Goal: Task Accomplishment & Management: Use online tool/utility

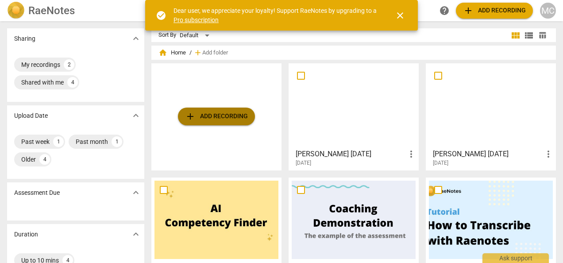
click at [229, 116] on span "add Add recording" at bounding box center [216, 116] width 63 height 11
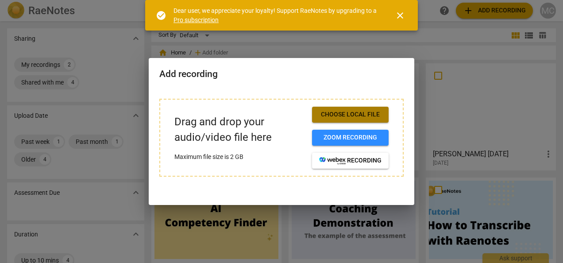
click at [351, 117] on span "Choose local file" at bounding box center [350, 114] width 62 height 9
click at [350, 113] on span "Choose local file" at bounding box center [350, 114] width 62 height 9
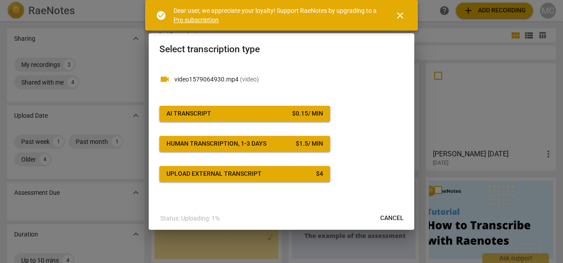
click at [231, 114] on span "AI Transcript $ 0.15 / min" at bounding box center [244, 113] width 157 height 9
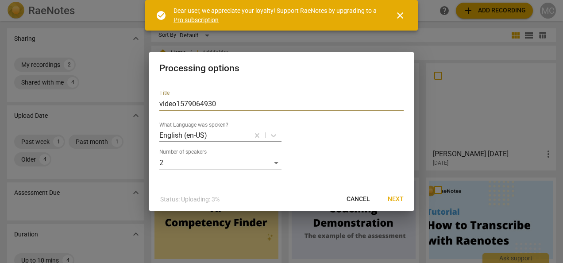
click at [202, 103] on input "video1579064930" at bounding box center [281, 104] width 244 height 14
click at [227, 102] on input "video1579064930" at bounding box center [281, 104] width 244 height 14
type input "v"
type input "[DATE] Rich"
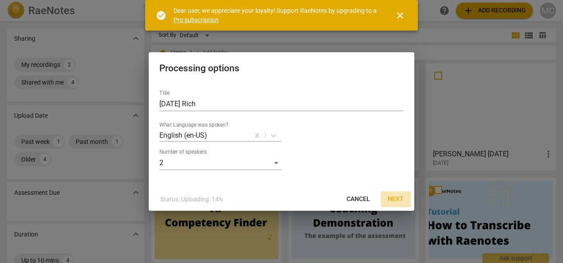
click at [400, 204] on button "Next" at bounding box center [396, 199] width 30 height 16
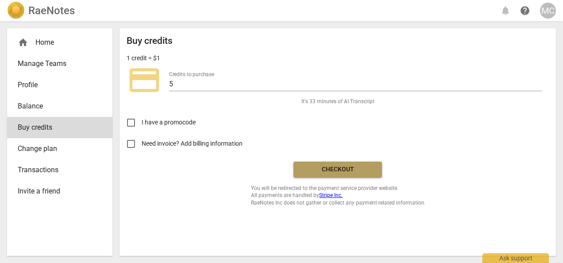
click at [347, 172] on span "Checkout" at bounding box center [337, 169] width 74 height 9
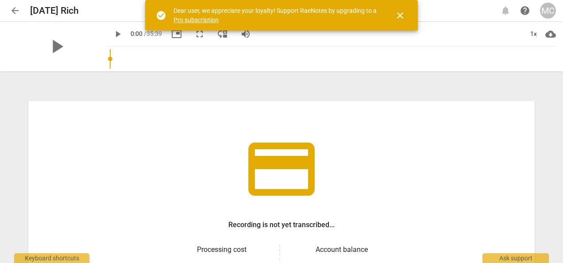
click at [559, 245] on div "credit_card Recording is not yet transcribed... Processing cost $ 5.40 Account …" at bounding box center [281, 168] width 563 height 190
click at [212, 249] on h3 "Processing cost" at bounding box center [221, 249] width 101 height 11
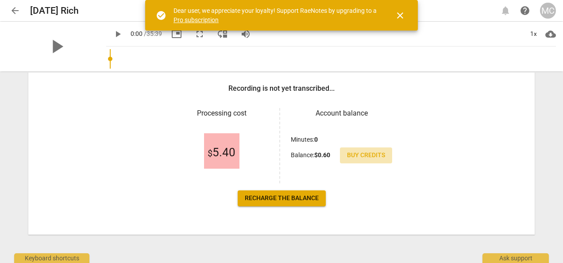
click at [358, 158] on span "Buy credits" at bounding box center [366, 155] width 38 height 9
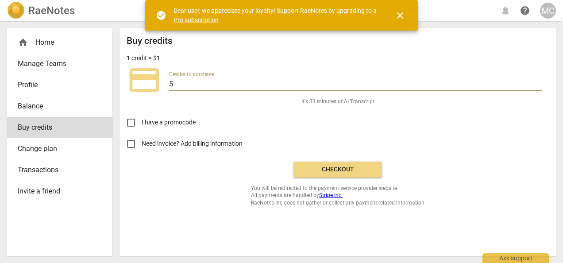
click at [181, 85] on input "5" at bounding box center [355, 84] width 373 height 13
type input "20"
click at [339, 174] on button "Checkout" at bounding box center [337, 170] width 89 height 16
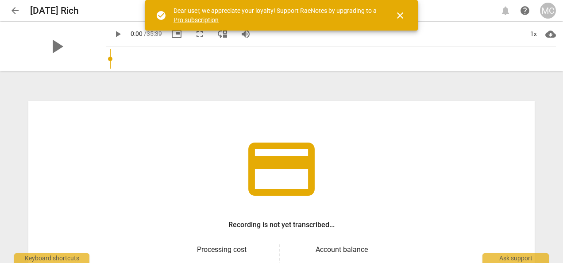
click at [401, 11] on span "close" at bounding box center [400, 15] width 11 height 11
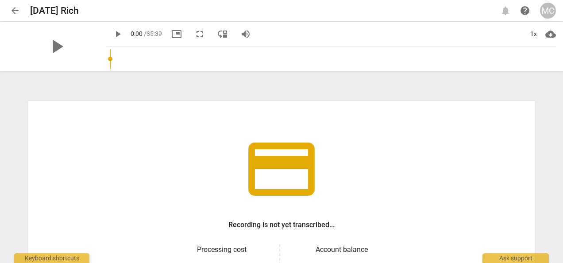
scroll to position [136, 0]
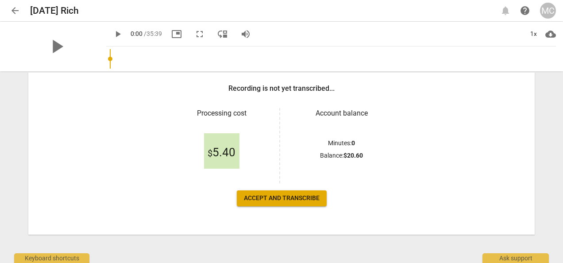
click at [288, 199] on span "Accept and transcribe" at bounding box center [282, 198] width 76 height 9
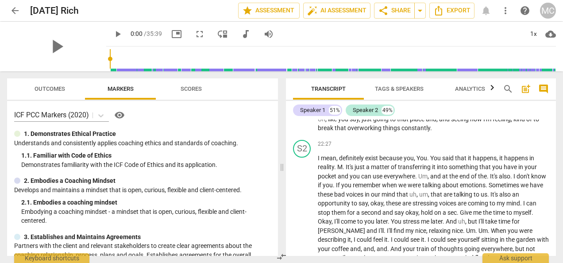
scroll to position [3458, 0]
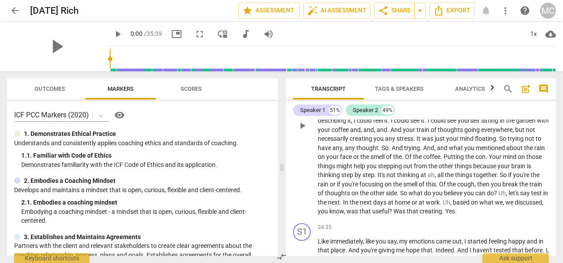
click at [431, 106] on span "me" at bounding box center [426, 102] width 10 height 7
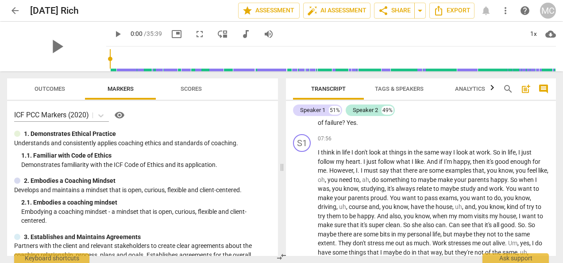
scroll to position [1152, 0]
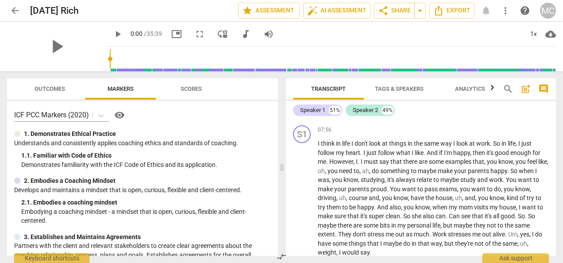
click at [12, 11] on span "arrow_back" at bounding box center [15, 10] width 11 height 11
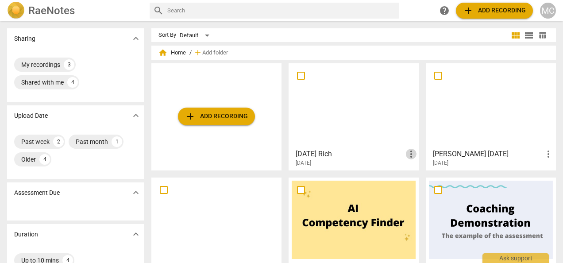
click at [408, 156] on span "more_vert" at bounding box center [411, 154] width 11 height 11
click at [412, 181] on li "Delete" at bounding box center [421, 175] width 34 height 21
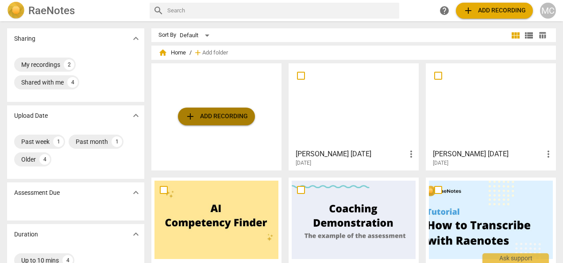
click at [215, 113] on span "add Add recording" at bounding box center [216, 116] width 63 height 11
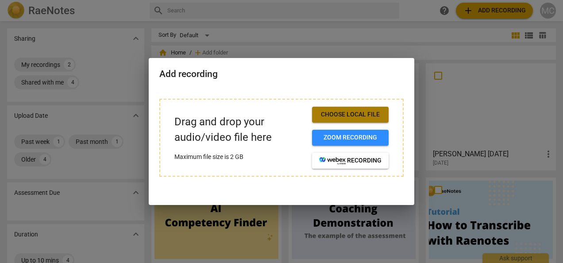
click at [335, 112] on span "Choose local file" at bounding box center [350, 114] width 62 height 9
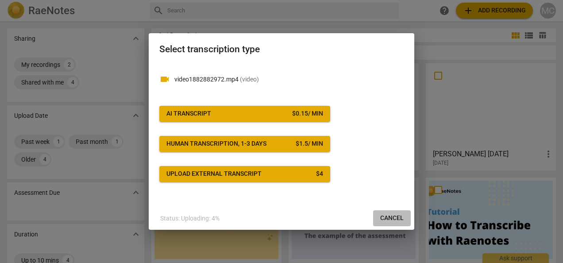
click at [387, 220] on span "Cancel" at bounding box center [391, 218] width 23 height 9
click at [228, 111] on span "AI Transcript $ 0.15 / min" at bounding box center [244, 113] width 157 height 9
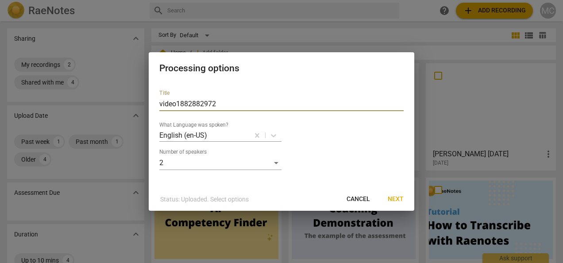
click at [220, 106] on input "video1882882972" at bounding box center [281, 104] width 244 height 14
type input "v"
type input "R"
type input "2"
type input "[DATE] Rich"
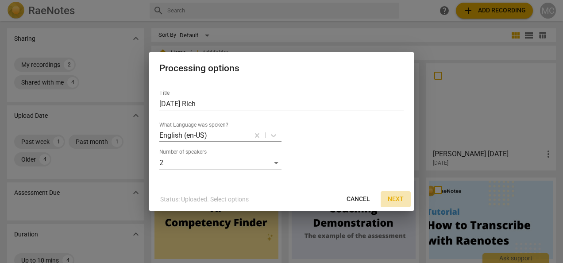
click at [394, 201] on span "Next" at bounding box center [396, 199] width 16 height 9
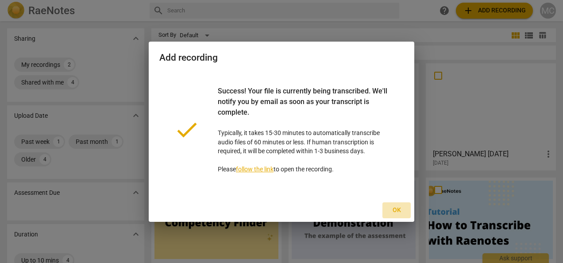
click at [397, 209] on span "Ok" at bounding box center [396, 210] width 14 height 9
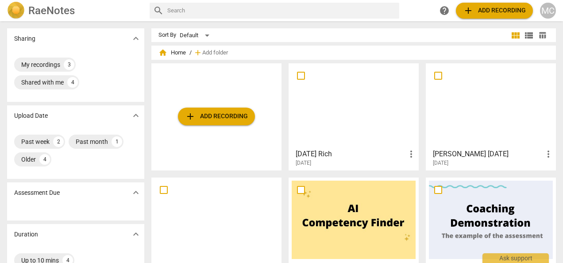
click at [331, 107] on div at bounding box center [354, 105] width 124 height 78
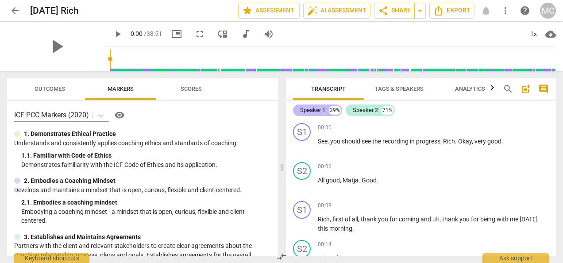
drag, startPoint x: 311, startPoint y: 111, endPoint x: 305, endPoint y: 109, distance: 6.0
drag, startPoint x: 305, startPoint y: 109, endPoint x: 405, endPoint y: 86, distance: 102.6
click at [405, 86] on span "Tags & Speakers" at bounding box center [399, 88] width 49 height 7
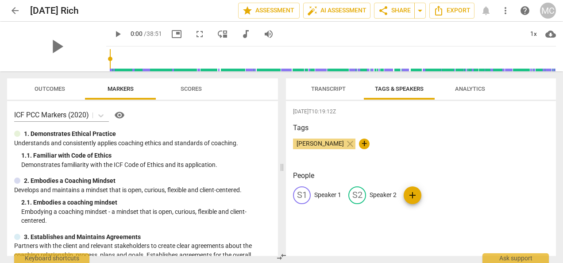
drag, startPoint x: 325, startPoint y: 194, endPoint x: 392, endPoint y: 213, distance: 69.6
click at [392, 213] on div "People S1 Speaker 1 S2 Speaker 2 add" at bounding box center [421, 194] width 256 height 48
click at [300, 196] on span "edit" at bounding box center [301, 195] width 11 height 11
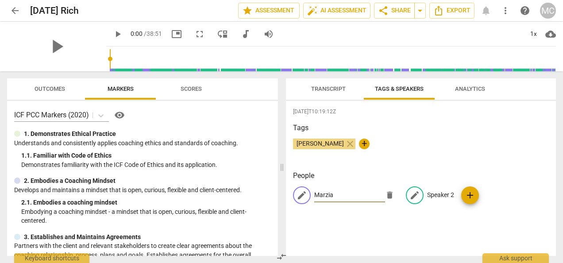
type input "Marzia"
click at [410, 194] on span "edit" at bounding box center [414, 195] width 11 height 11
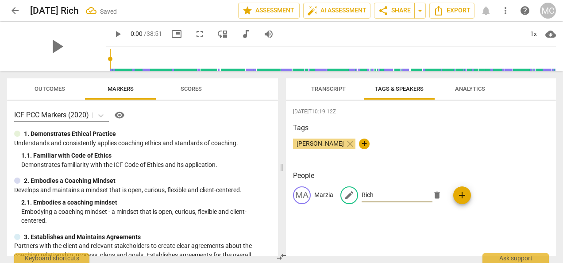
type input "Rich"
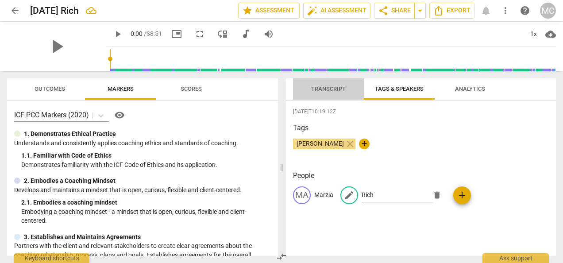
click at [322, 89] on span "Transcript" at bounding box center [328, 88] width 35 height 7
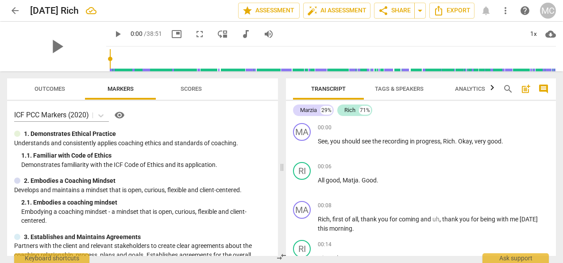
click at [293, 78] on button "Transcript" at bounding box center [328, 88] width 71 height 21
